Goal: Find specific page/section: Find specific page/section

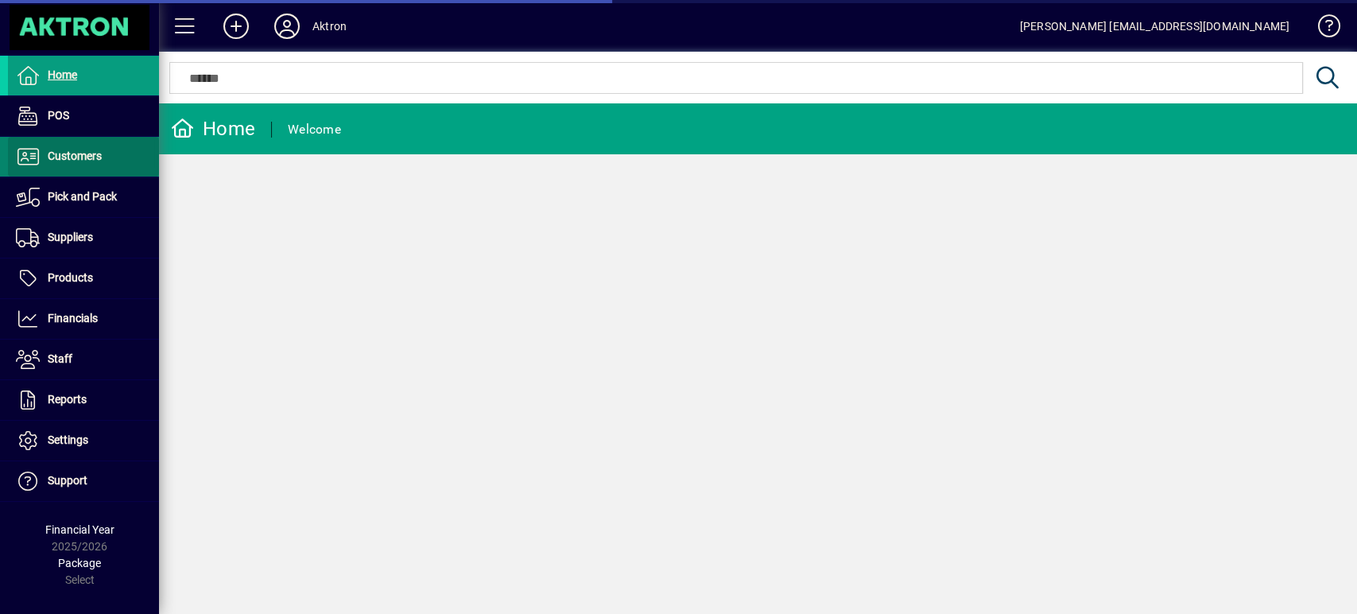
click at [51, 162] on span "Customers" at bounding box center [75, 155] width 54 height 13
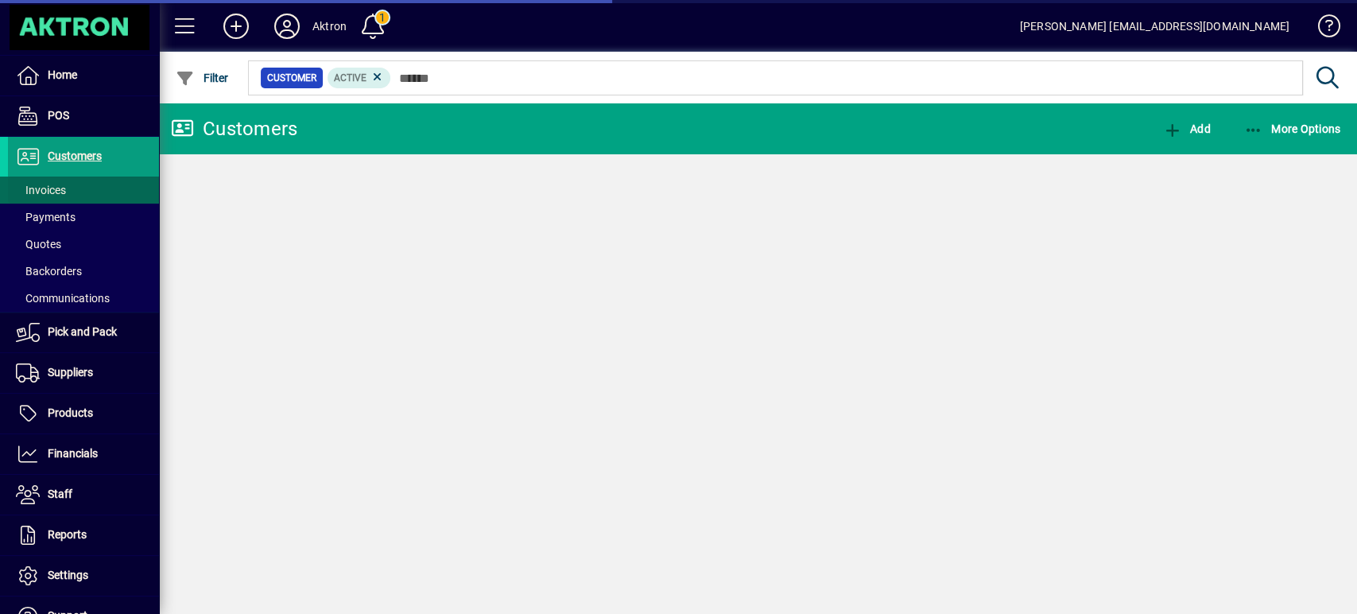
click at [68, 177] on span at bounding box center [83, 190] width 151 height 38
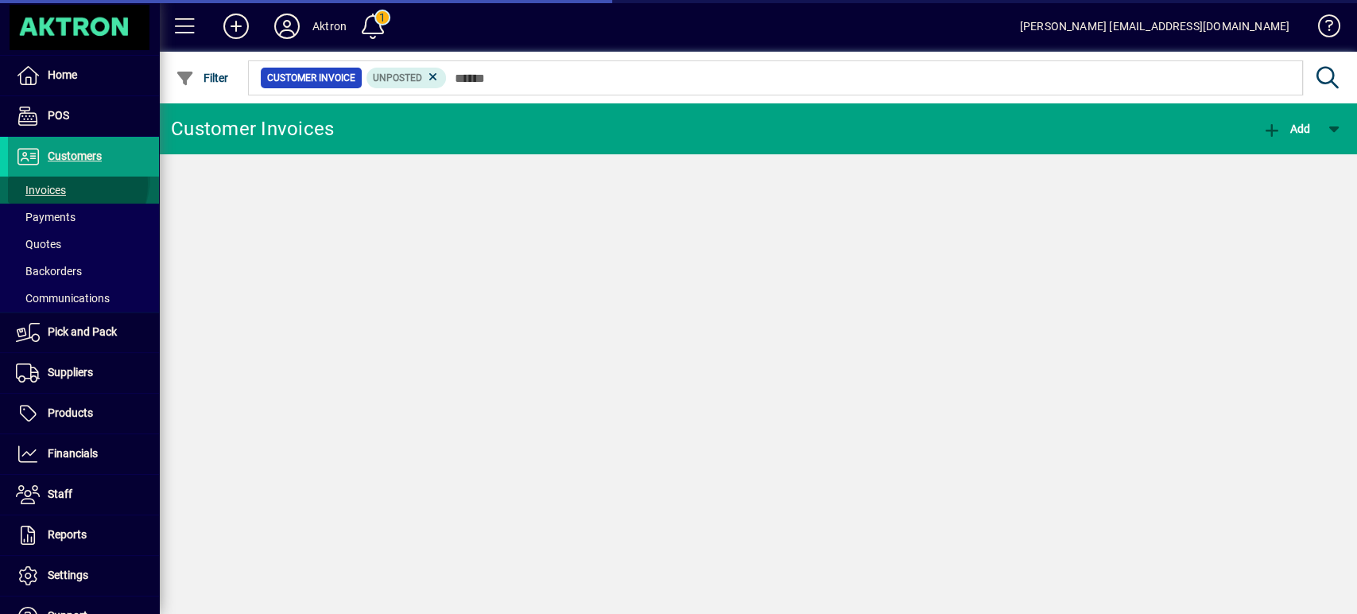
click at [66, 183] on span "Invoices" at bounding box center [37, 190] width 58 height 17
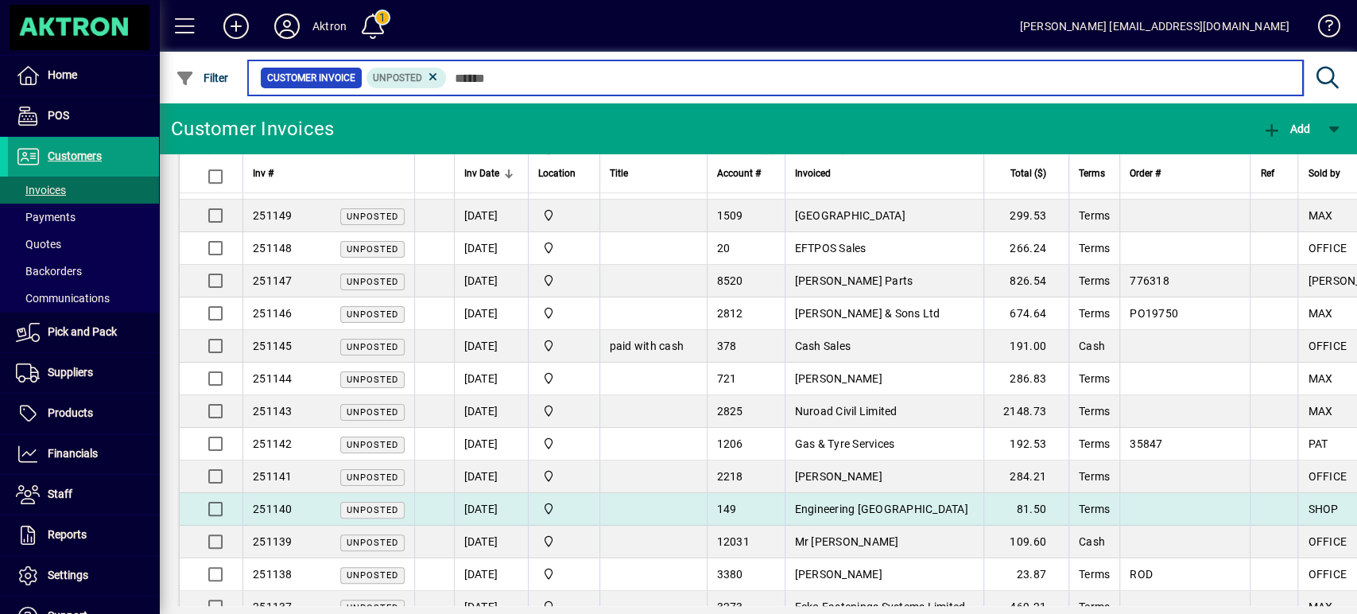
scroll to position [265, 0]
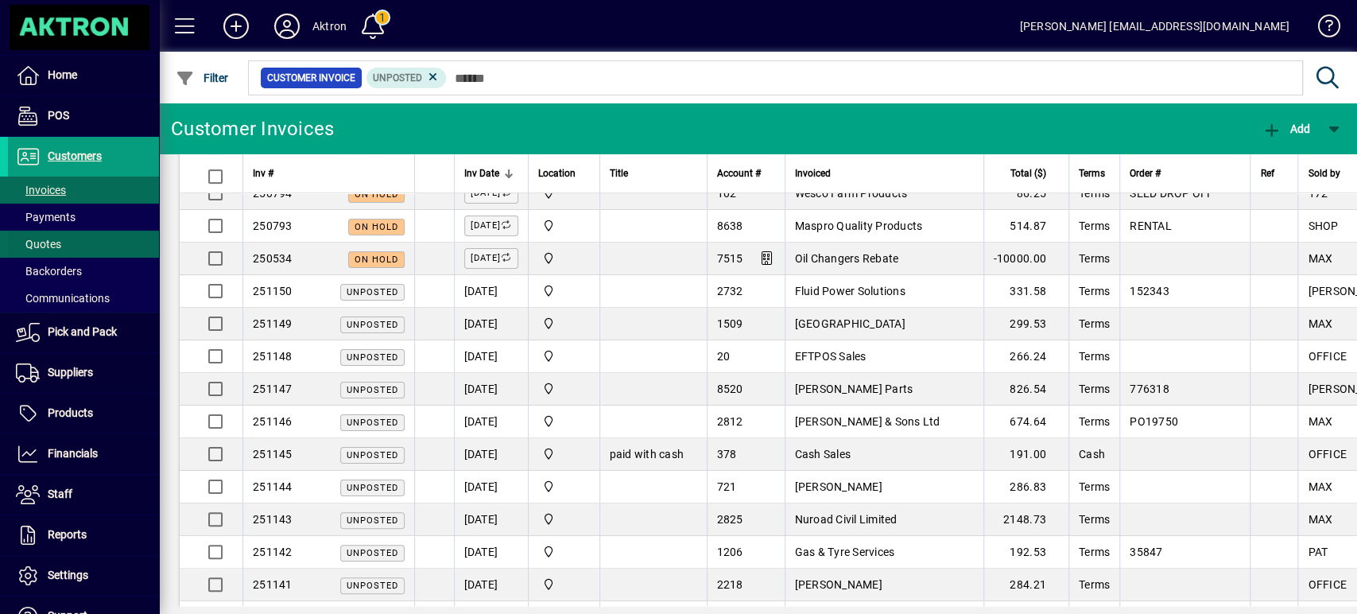
click at [43, 234] on span at bounding box center [83, 244] width 151 height 38
